Goal: Task Accomplishment & Management: Manage account settings

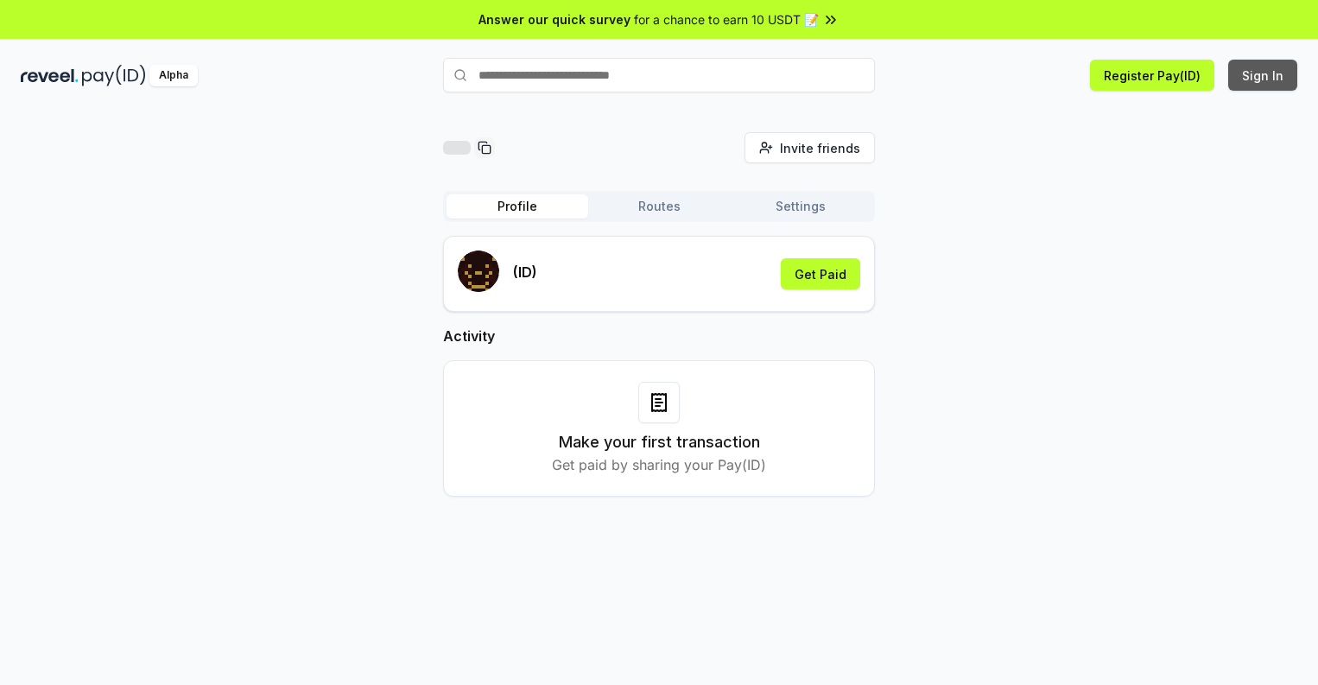
click at [1264, 75] on button "Sign In" at bounding box center [1262, 75] width 69 height 31
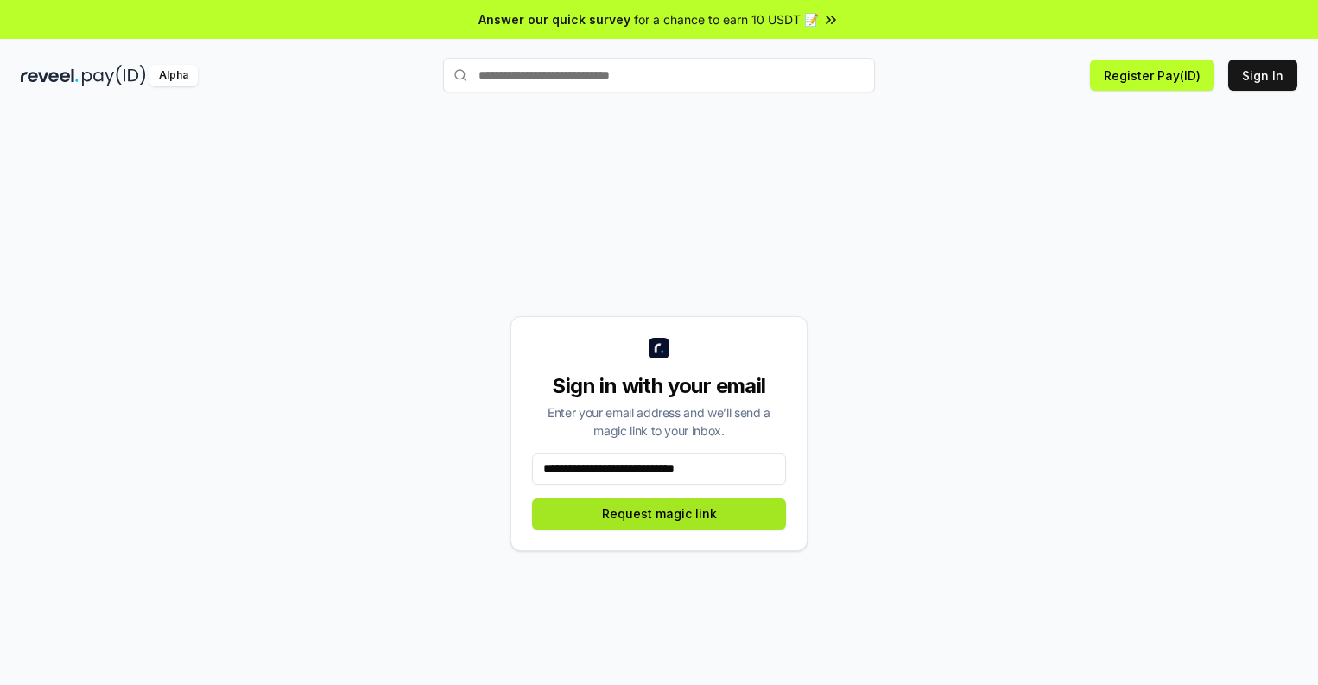
type input "**********"
click at [659, 513] on button "Request magic link" at bounding box center [659, 513] width 254 height 31
